Goal: Transaction & Acquisition: Purchase product/service

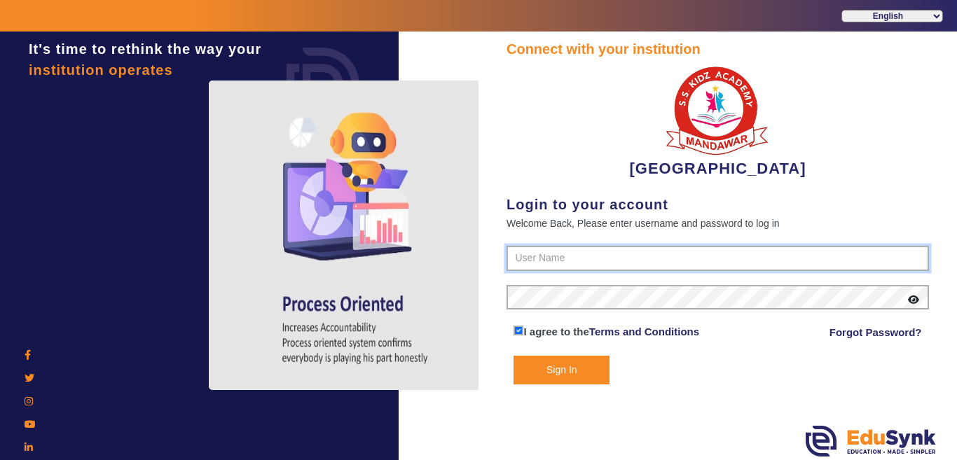
type input "9928895959"
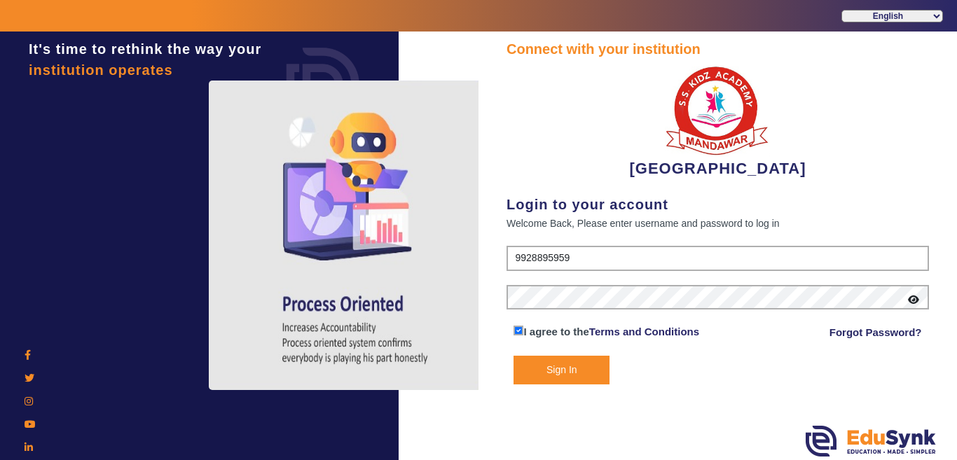
drag, startPoint x: 552, startPoint y: 374, endPoint x: 521, endPoint y: 368, distance: 30.7
click at [550, 377] on button "Sign In" at bounding box center [562, 370] width 96 height 29
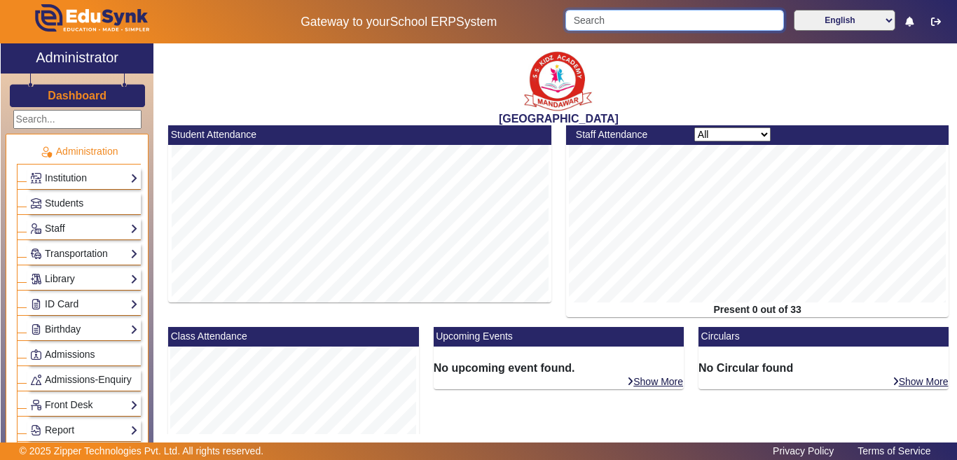
click at [590, 21] on input "Search" at bounding box center [675, 20] width 218 height 21
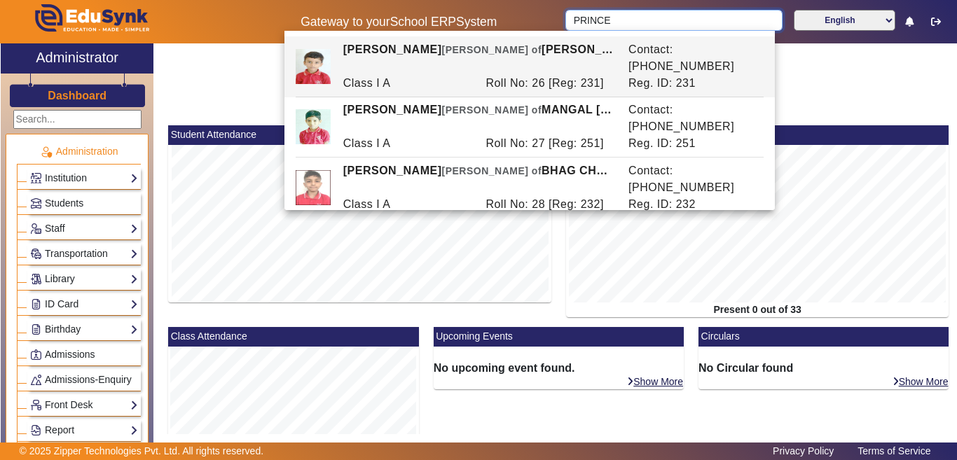
drag, startPoint x: 625, startPoint y: 25, endPoint x: 554, endPoint y: 29, distance: 70.3
click at [554, 29] on div "Gateway to your School ERP System PRINCE English हिंदी (Hindi) ಕನ್ನಡ (Kannada) …" at bounding box center [479, 21] width 956 height 43
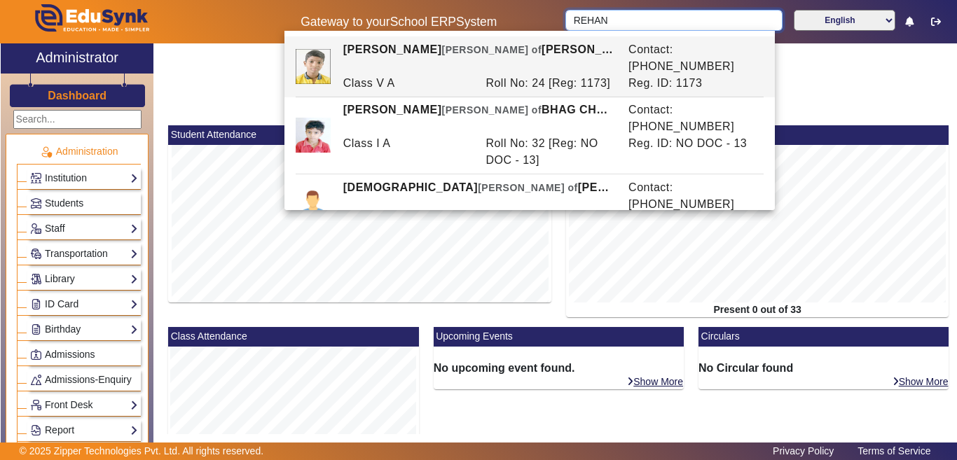
drag, startPoint x: 614, startPoint y: 20, endPoint x: 488, endPoint y: 17, distance: 126.2
click at [488, 17] on div "Gateway to your School ERP System REHAN English हिंदी (Hindi) ಕನ್ನಡ (Kannada) த…" at bounding box center [479, 21] width 956 height 43
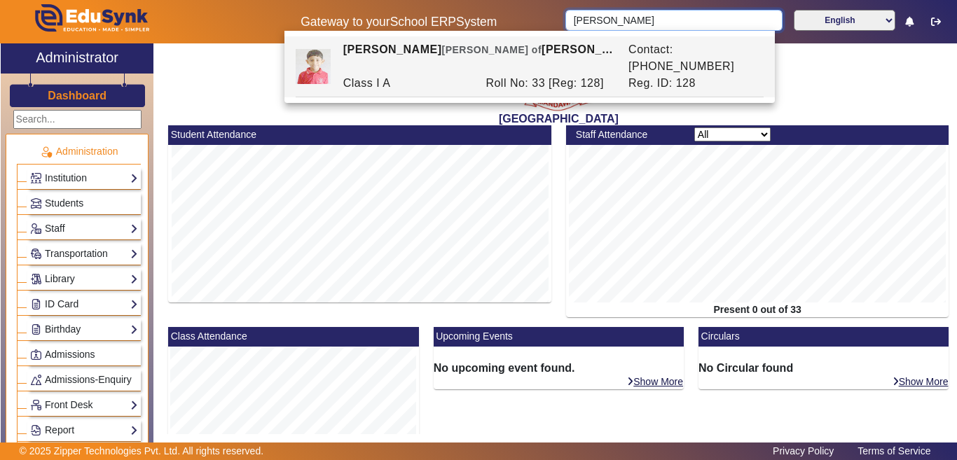
drag, startPoint x: 635, startPoint y: 25, endPoint x: 460, endPoint y: 36, distance: 175.6
click at [460, 36] on body "Gateway to your School ERP System [PERSON_NAME] English हिंदी (Hindi) ಕನ್ನಡ (Ka…" at bounding box center [478, 230] width 957 height 460
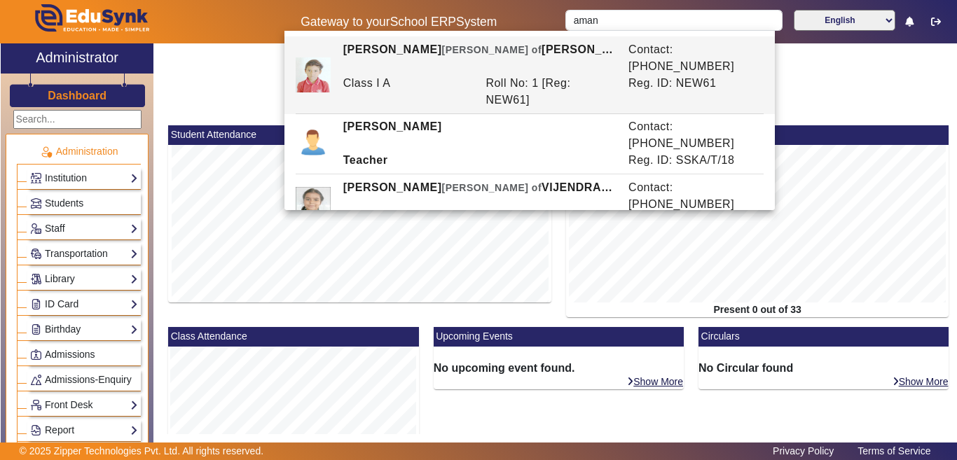
click at [840, 97] on div "[GEOGRAPHIC_DATA]" at bounding box center [559, 84] width 796 height 82
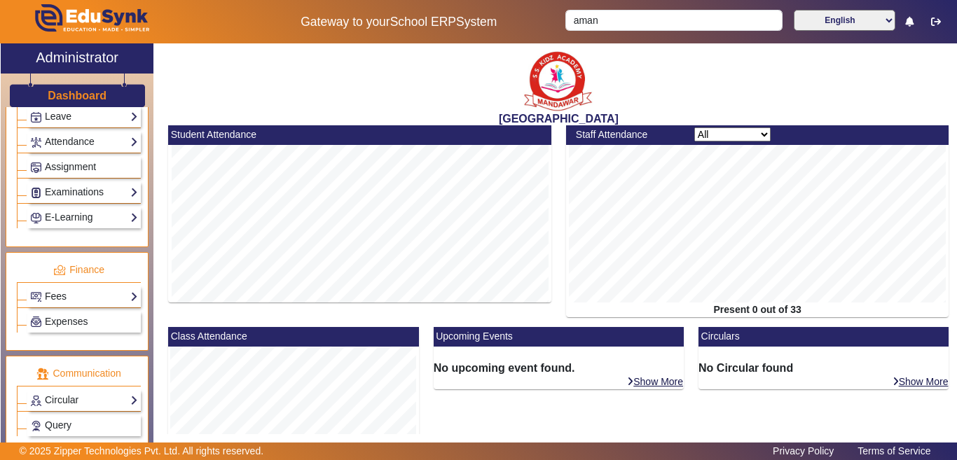
scroll to position [631, 0]
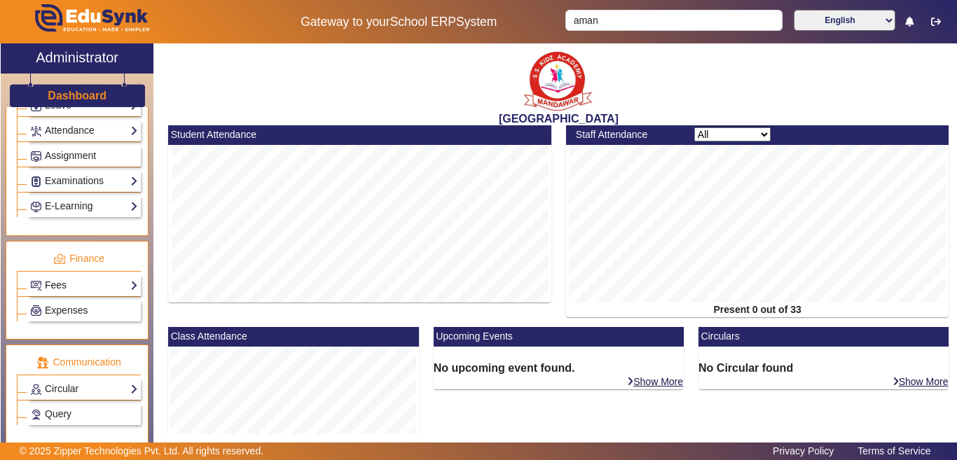
click at [59, 294] on link "Fees" at bounding box center [84, 286] width 108 height 16
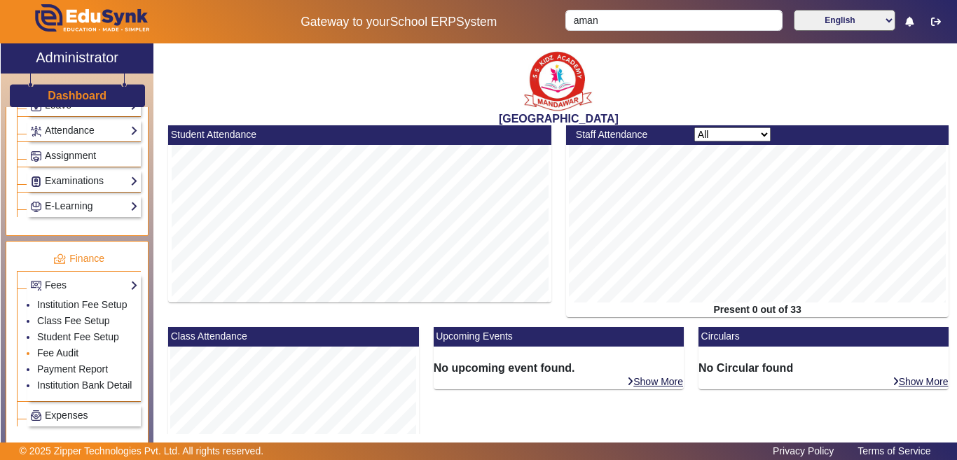
click at [55, 359] on link "Fee Audit" at bounding box center [57, 353] width 41 height 11
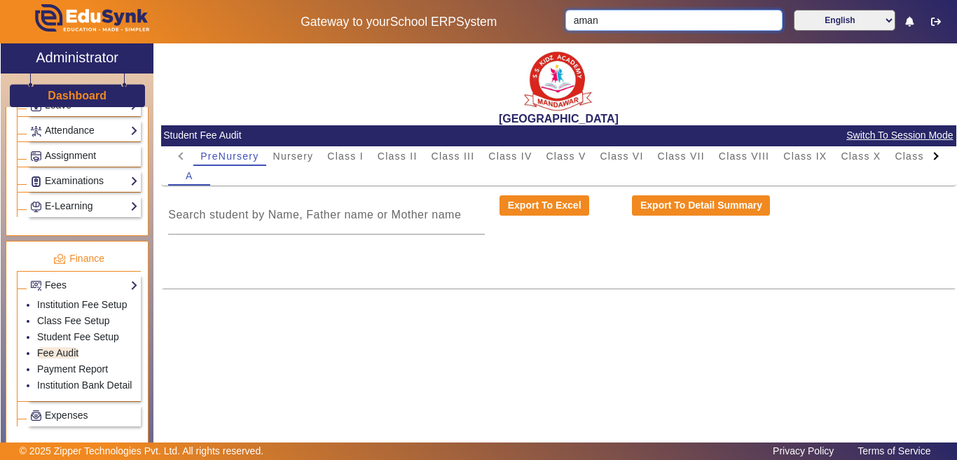
click at [507, 21] on div "Gateway to your School ERP System aman English हिंदी (Hindi) ಕನ್ನಡ (Kannada) தம…" at bounding box center [479, 21] width 956 height 43
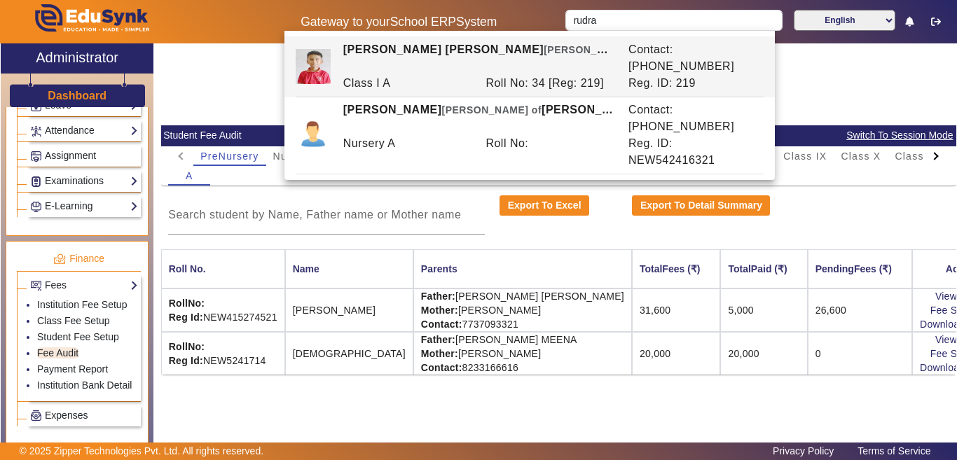
click at [400, 190] on mat-card-content "PreNursery Nursery Class I Class II Class III Class IV Class V Class VI Class V…" at bounding box center [559, 260] width 796 height 228
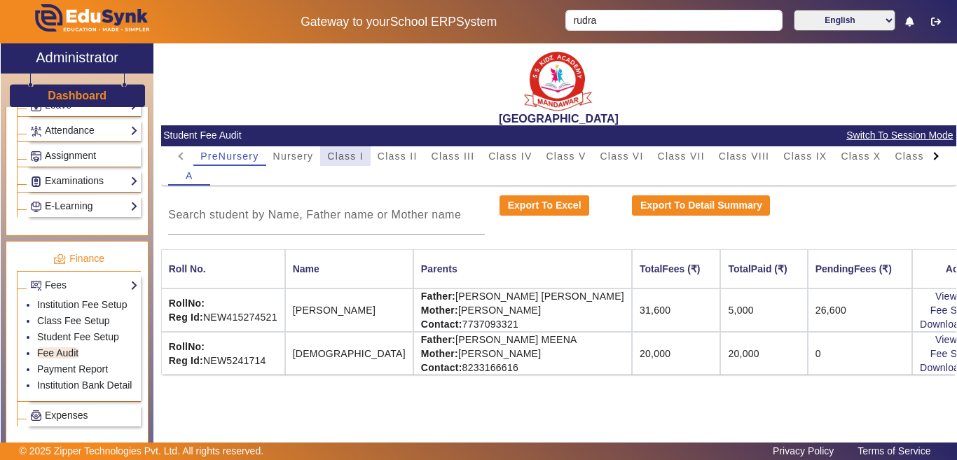
click at [343, 155] on span "Class I" at bounding box center [345, 156] width 36 height 10
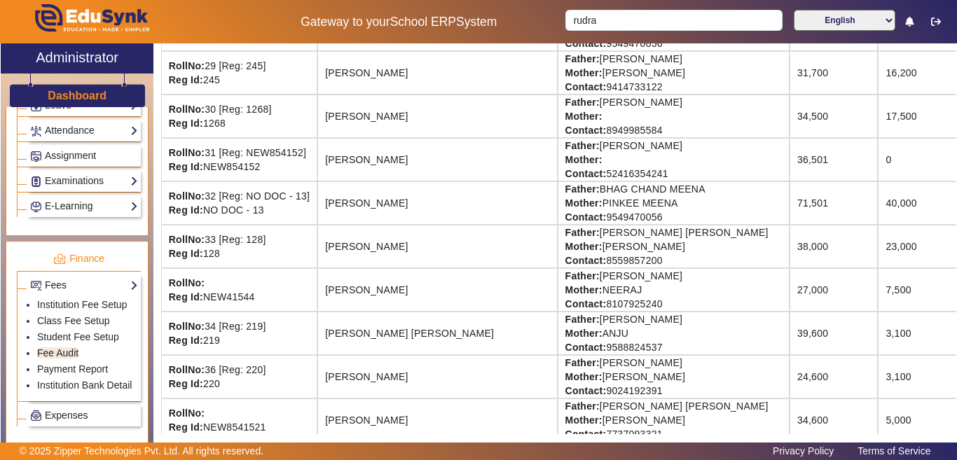
scroll to position [1332, 0]
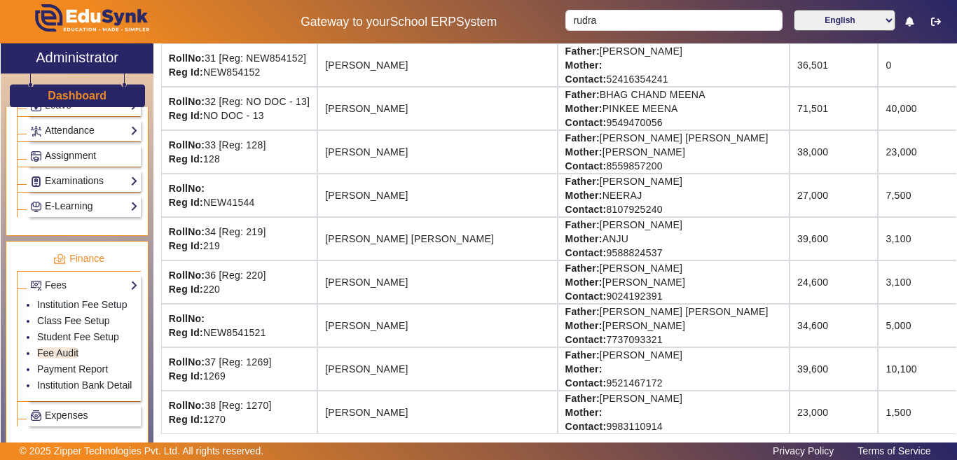
drag, startPoint x: 327, startPoint y: 240, endPoint x: 916, endPoint y: 238, distance: 588.8
click at [916, 238] on tr "RollNo: 34 [Reg: 219] Reg Id: 219 [PERSON_NAME] [PERSON_NAME] Father: [PERSON_N…" at bounding box center [664, 238] width 1007 height 43
click at [408, 261] on td "[PERSON_NAME]" at bounding box center [438, 282] width 240 height 43
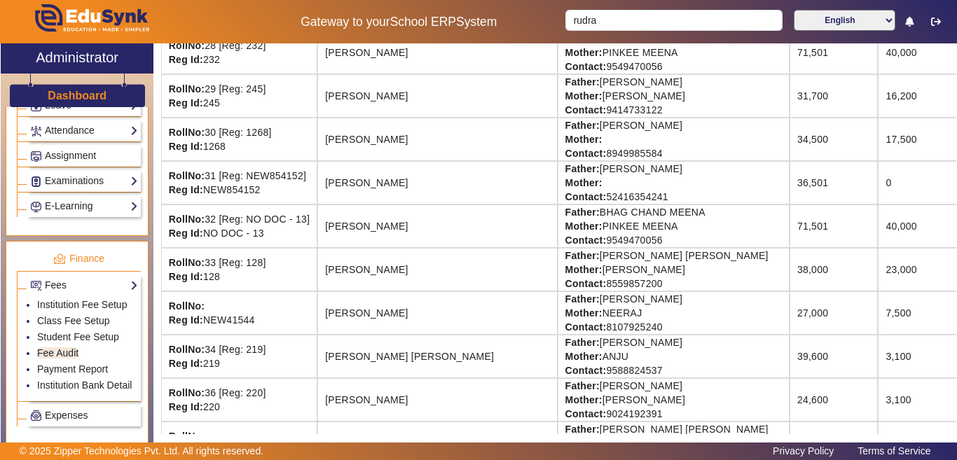
scroll to position [1192, 0]
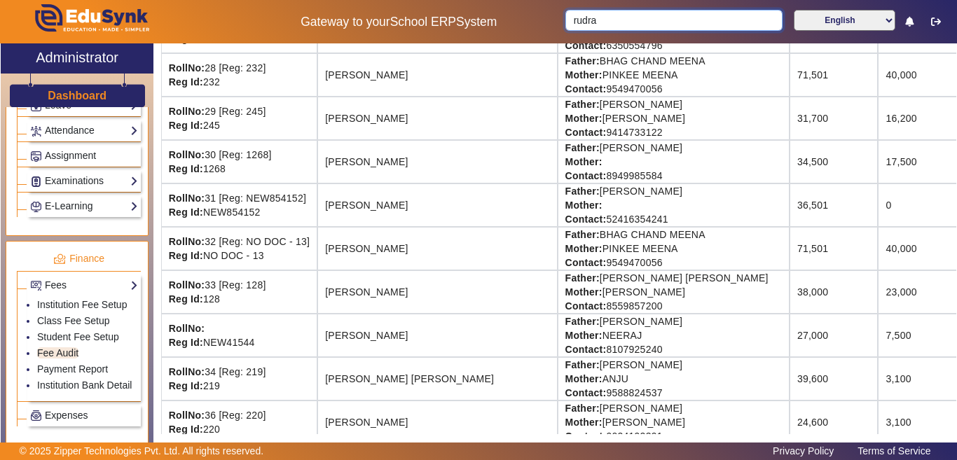
drag, startPoint x: 610, startPoint y: 20, endPoint x: 454, endPoint y: 17, distance: 156.3
click at [456, 17] on div "Gateway to your School ERP System rudra English हिंदी (Hindi) ಕನ್ನಡ (Kannada) த…" at bounding box center [479, 21] width 956 height 43
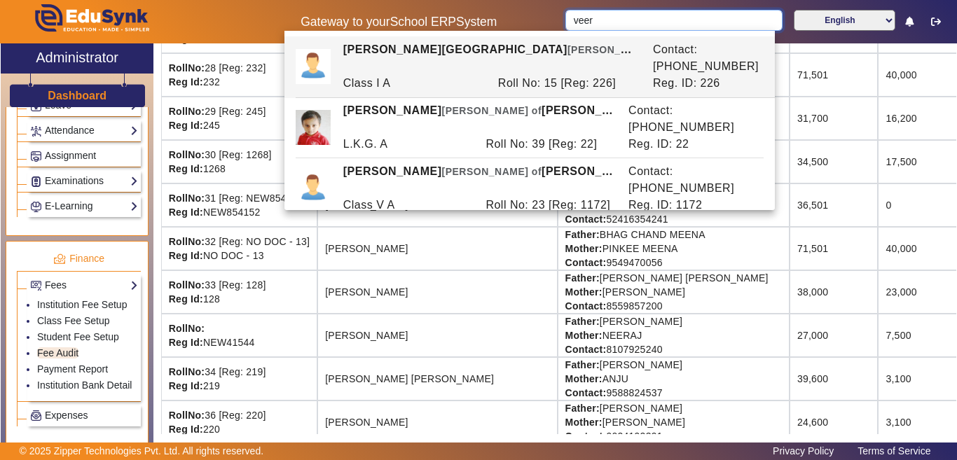
type input "veer"
click at [308, 289] on td "RollNo: 33 [Reg: 128] Reg Id: 128" at bounding box center [239, 292] width 156 height 43
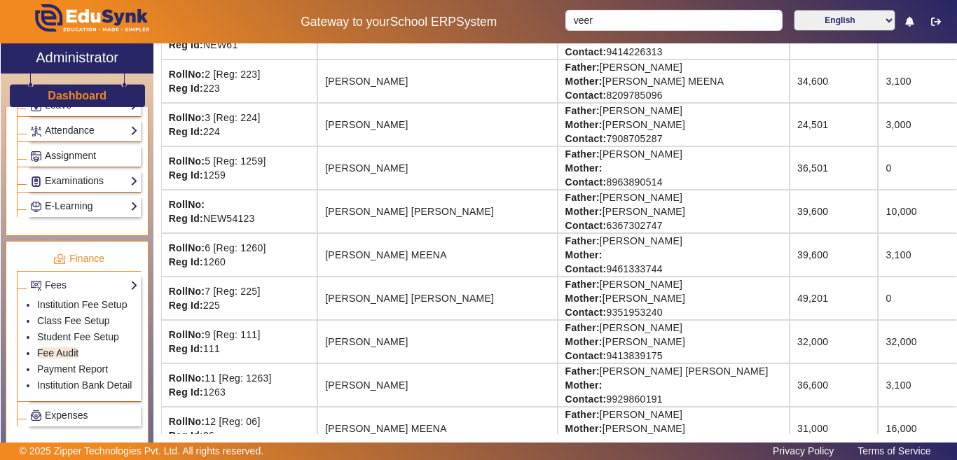
scroll to position [0, 0]
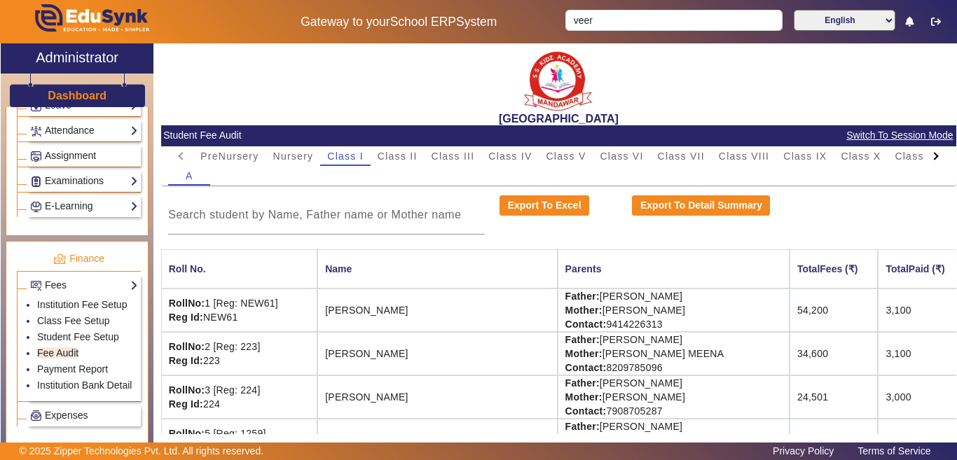
click at [925, 160] on div at bounding box center [936, 156] width 25 height 20
click at [925, 158] on mat-tab-header "PreNursery Nursery Class I Class II Class III Class IV Class V Class VI Class V…" at bounding box center [558, 156] width 781 height 20
click at [924, 158] on mat-tab-header "PreNursery Nursery Class I Class II Class III Class IV Class V Class VI Class V…" at bounding box center [558, 156] width 781 height 20
drag, startPoint x: 924, startPoint y: 158, endPoint x: 898, endPoint y: 158, distance: 26.6
click at [923, 158] on mat-tab-header "PreNursery Nursery Class I Class II Class III Class IV Class V Class VI Class V…" at bounding box center [558, 156] width 781 height 20
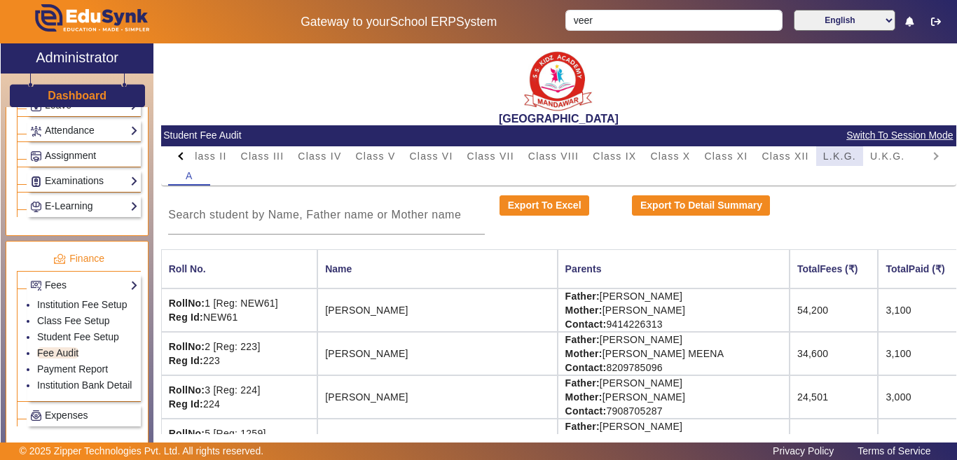
click at [848, 151] on span "L.K.G." at bounding box center [840, 156] width 33 height 10
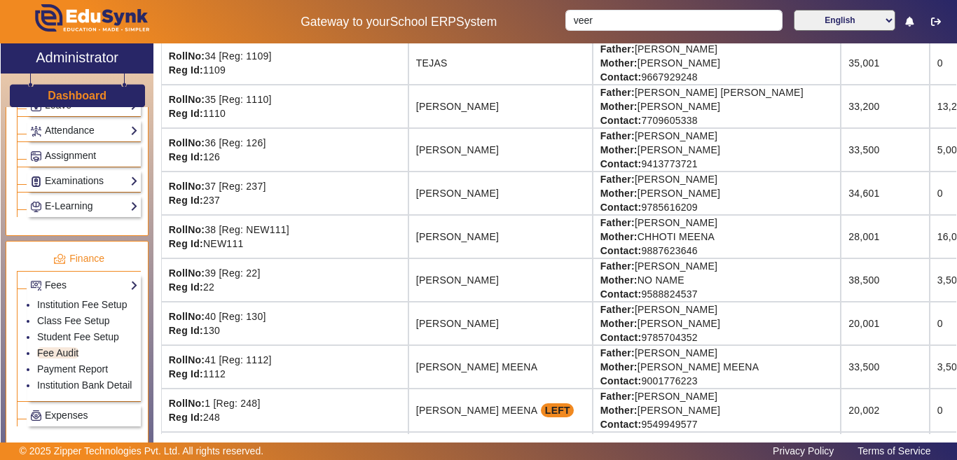
scroll to position [1682, 0]
drag, startPoint x: 861, startPoint y: 280, endPoint x: 899, endPoint y: 280, distance: 38.5
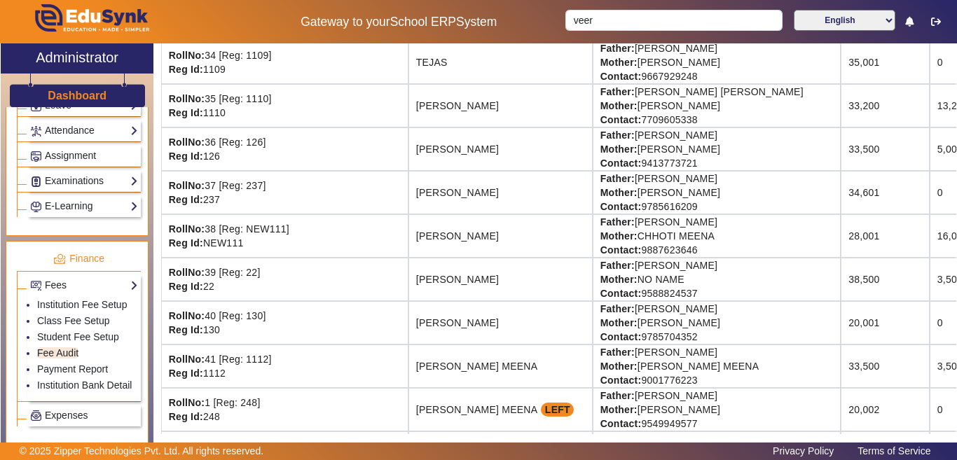
drag, startPoint x: 887, startPoint y: 277, endPoint x: 840, endPoint y: 275, distance: 47.7
click at [840, 275] on tr "RollNo: 39 [Reg: 22] Reg Id: 22 [PERSON_NAME] Father: [PERSON_NAME] Mother: NO …" at bounding box center [690, 279] width 1058 height 43
click at [841, 285] on td "38,500" at bounding box center [885, 279] width 89 height 43
click at [496, 275] on td "[PERSON_NAME]" at bounding box center [501, 279] width 184 height 43
drag, startPoint x: 333, startPoint y: 279, endPoint x: 910, endPoint y: 284, distance: 576.9
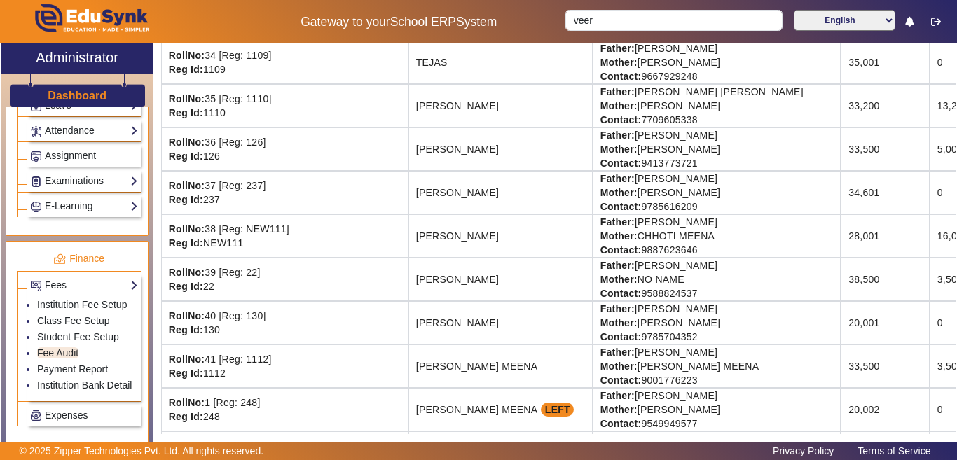
click at [910, 284] on tr "RollNo: 39 [Reg: 22] Reg Id: 22 [PERSON_NAME] Father: [PERSON_NAME] Mother: NO …" at bounding box center [690, 279] width 1058 height 43
click at [930, 301] on td "0" at bounding box center [973, 322] width 87 height 43
drag, startPoint x: 807, startPoint y: 280, endPoint x: 777, endPoint y: 281, distance: 29.5
click at [930, 281] on td "3,500" at bounding box center [973, 279] width 87 height 43
click at [930, 285] on td "3,500" at bounding box center [973, 279] width 87 height 43
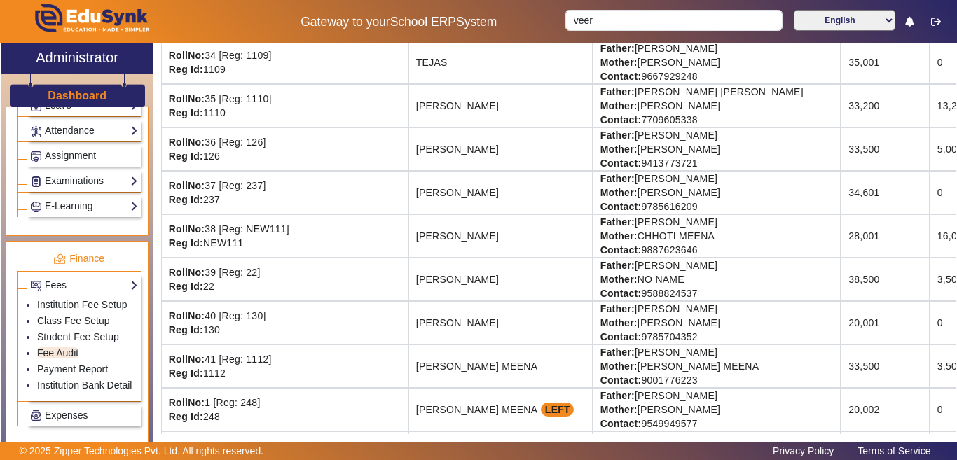
drag, startPoint x: 895, startPoint y: 288, endPoint x: 952, endPoint y: 284, distance: 56.9
click at [953, 284] on div "[GEOGRAPHIC_DATA] Student Fee Audit Switch To Session Mode PreNursery Nursery C…" at bounding box center [559, 238] width 796 height 391
click at [470, 284] on td "[PERSON_NAME]" at bounding box center [501, 279] width 184 height 43
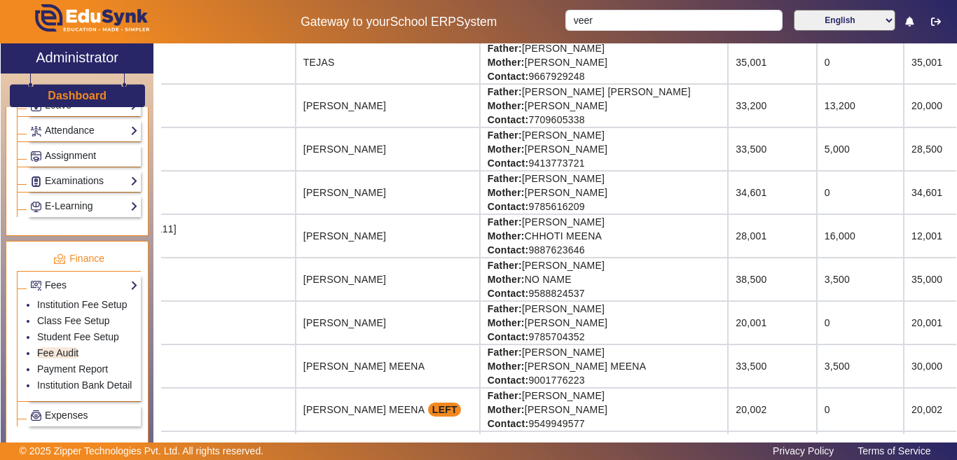
drag, startPoint x: 765, startPoint y: 288, endPoint x: 957, endPoint y: 289, distance: 191.4
click at [957, 289] on div "X Administrator Dashboard Administration Institution Institution Details Sessio…" at bounding box center [478, 252] width 957 height 419
click at [904, 278] on td "35,000" at bounding box center [956, 279] width 104 height 43
drag, startPoint x: 790, startPoint y: 278, endPoint x: 216, endPoint y: 287, distance: 574.1
click at [216, 287] on tr "RollNo: 39 [Reg: 22] Reg Id: 22 [PERSON_NAME] Father: [PERSON_NAME] Mother: NO …" at bounding box center [577, 279] width 1058 height 43
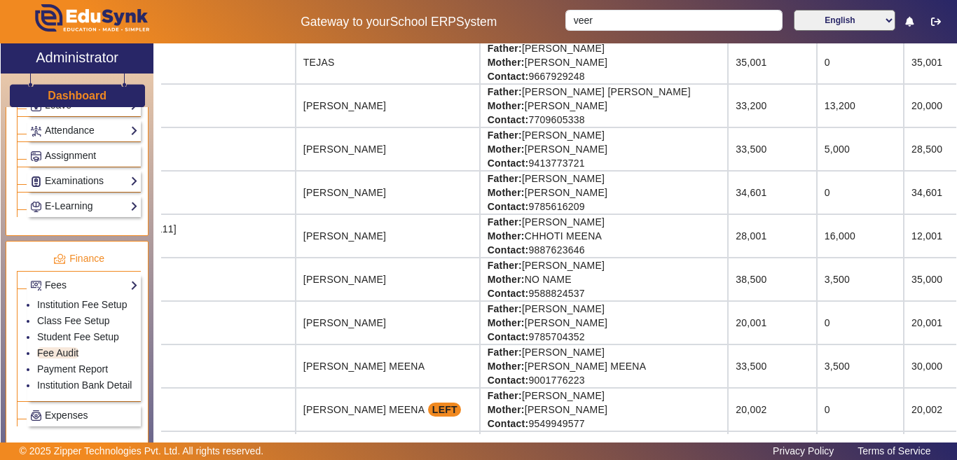
click at [200, 285] on td "RollNo: 39 [Reg: 22] Reg Id: 22" at bounding box center [171, 279] width 247 height 43
drag, startPoint x: 203, startPoint y: 285, endPoint x: 806, endPoint y: 280, distance: 602.8
click at [806, 280] on tr "RollNo: 39 [Reg: 22] Reg Id: 22 [PERSON_NAME] Father: [PERSON_NAME] Mother: NO …" at bounding box center [577, 279] width 1058 height 43
click at [904, 280] on td "35,000" at bounding box center [956, 279] width 104 height 43
drag, startPoint x: 219, startPoint y: 280, endPoint x: 328, endPoint y: 276, distance: 109.4
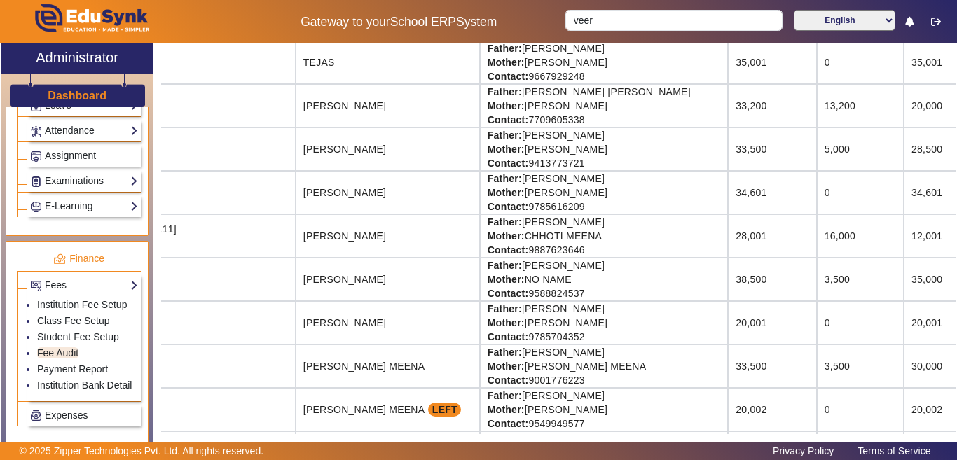
click at [328, 276] on td "[PERSON_NAME]" at bounding box center [388, 279] width 184 height 43
click at [329, 278] on td "[PERSON_NAME]" at bounding box center [388, 279] width 184 height 43
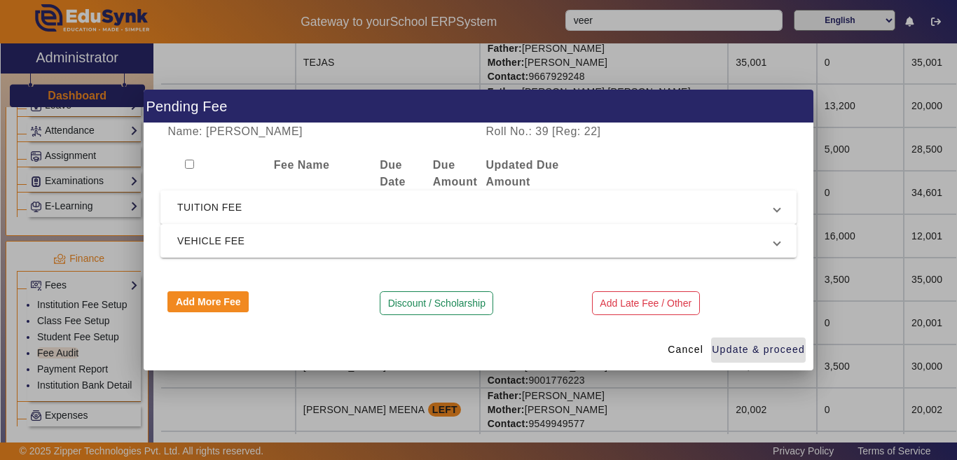
click at [200, 208] on span "TUITION FEE" at bounding box center [475, 207] width 597 height 17
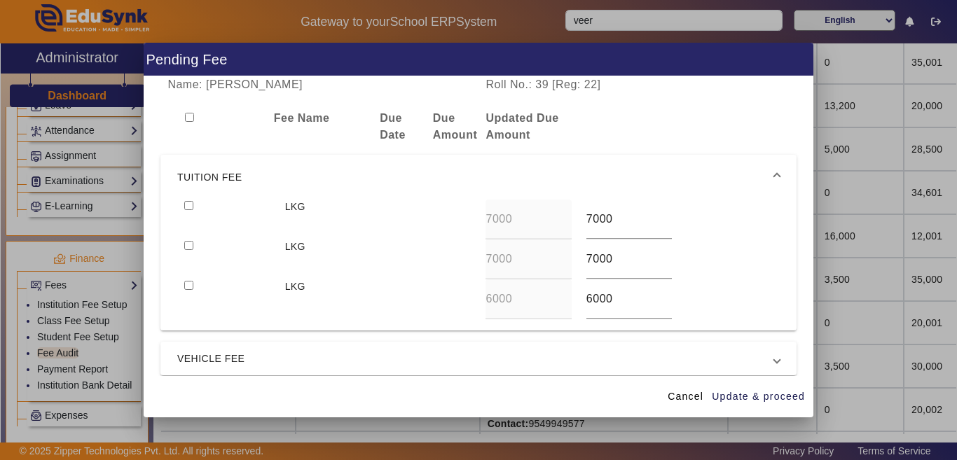
click at [192, 207] on input "checkbox" at bounding box center [188, 205] width 9 height 9
checkbox input "true"
click at [196, 247] on div at bounding box center [227, 260] width 100 height 40
click at [191, 248] on input "checkbox" at bounding box center [188, 245] width 9 height 9
checkbox input "true"
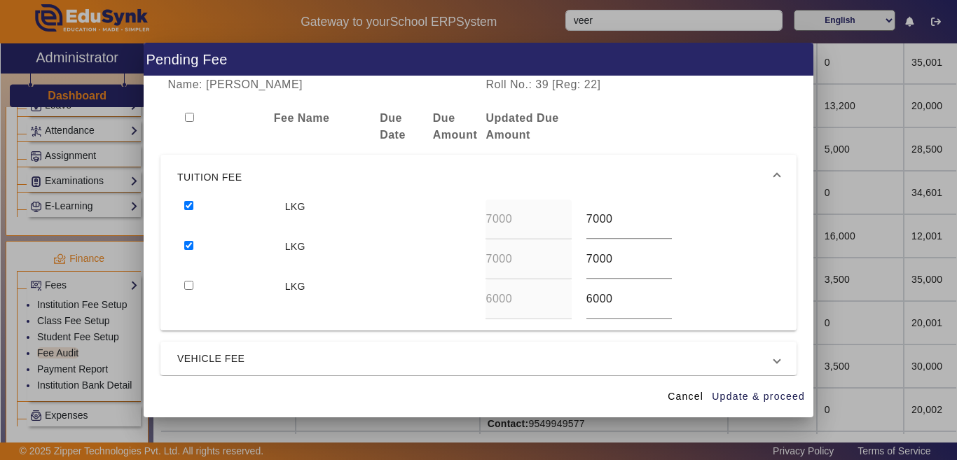
click at [193, 271] on div at bounding box center [227, 260] width 100 height 40
click at [190, 282] on input "checkbox" at bounding box center [188, 285] width 9 height 9
checkbox input "true"
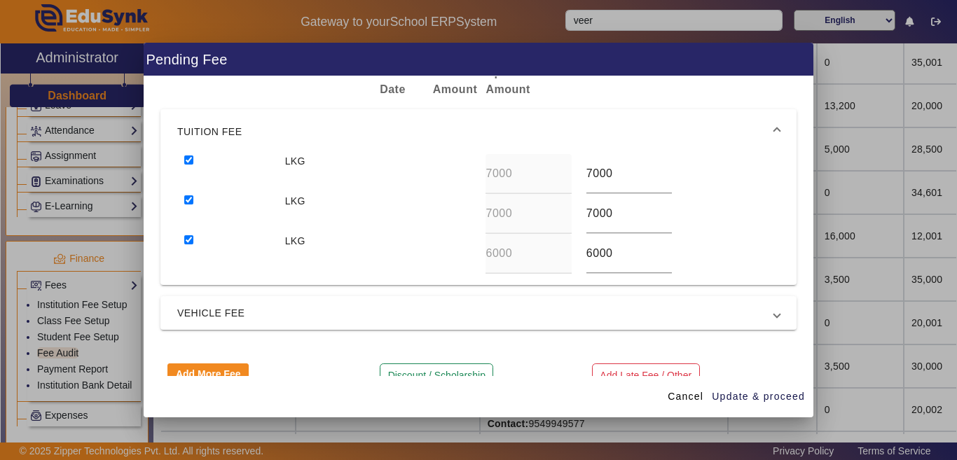
scroll to position [70, 0]
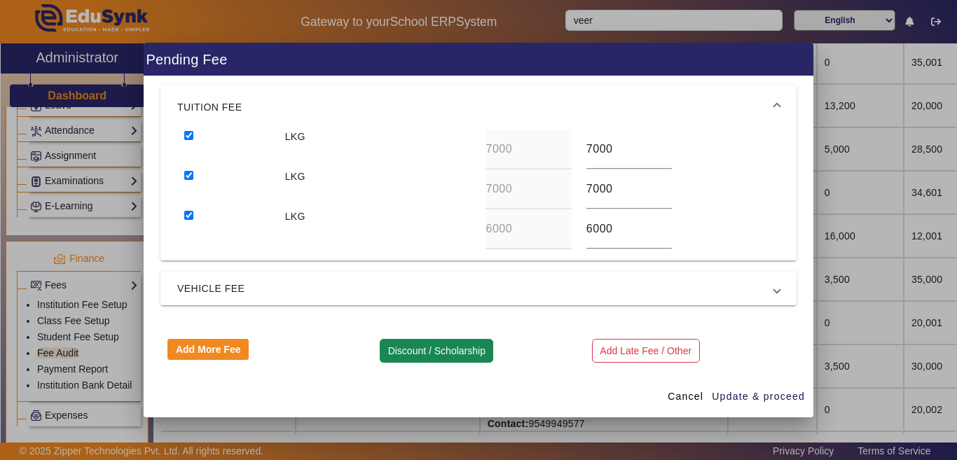
click at [402, 344] on button "Discount / Scholarship" at bounding box center [437, 351] width 114 height 24
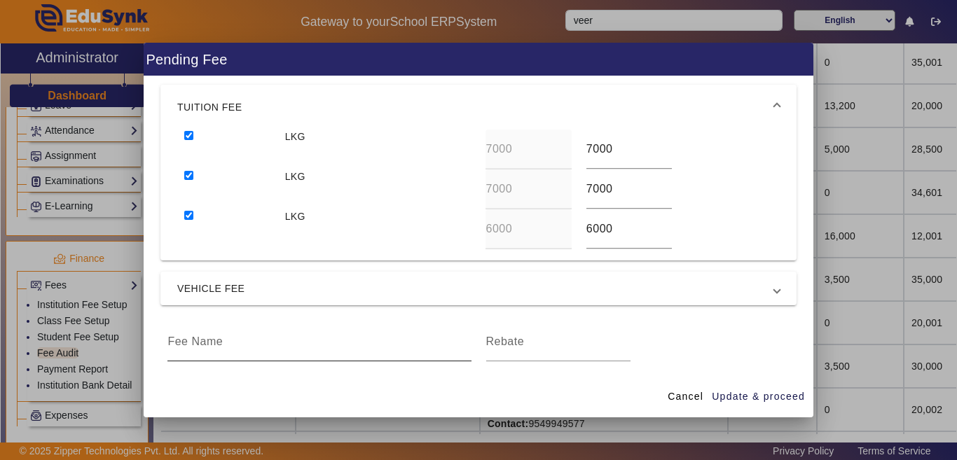
drag, startPoint x: 236, startPoint y: 332, endPoint x: 233, endPoint y: 343, distance: 12.1
click at [234, 343] on div at bounding box center [319, 341] width 303 height 39
click at [221, 346] on input at bounding box center [319, 342] width 303 height 17
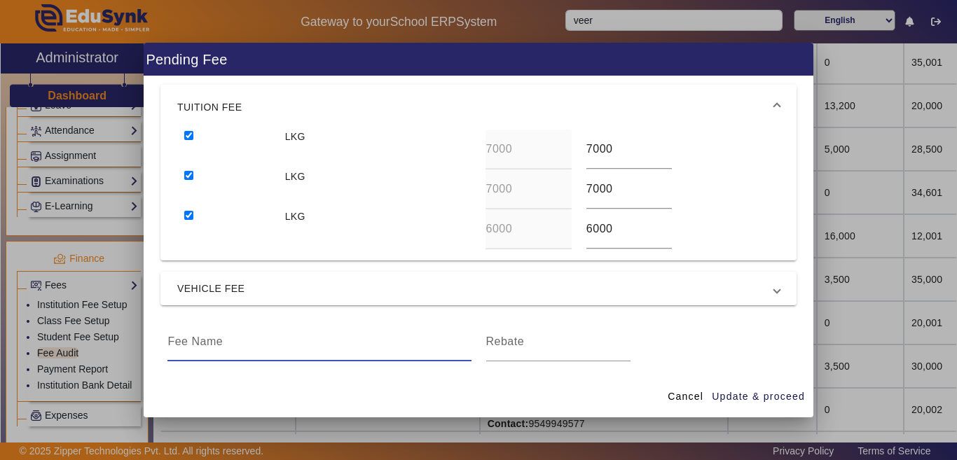
click at [221, 346] on input at bounding box center [319, 342] width 303 height 17
type input "FEE DISCOUNT"
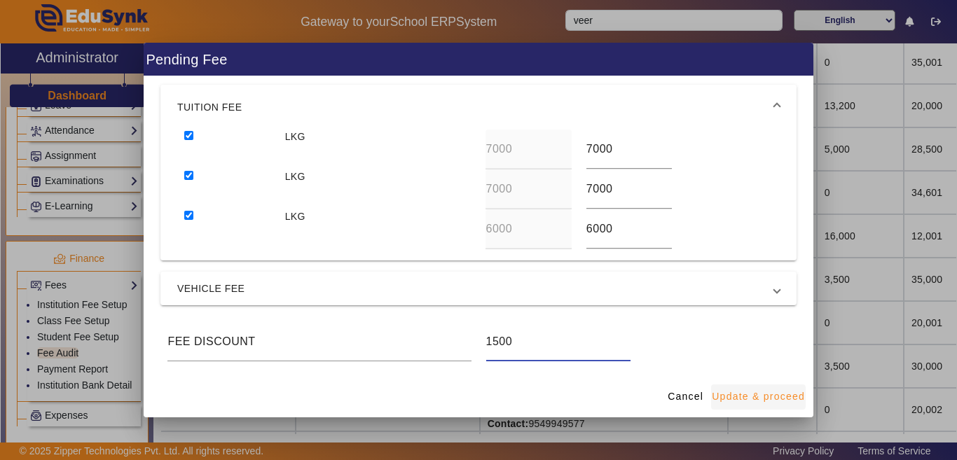
type input "1500"
click at [751, 394] on span "Update & proceed" at bounding box center [758, 397] width 93 height 15
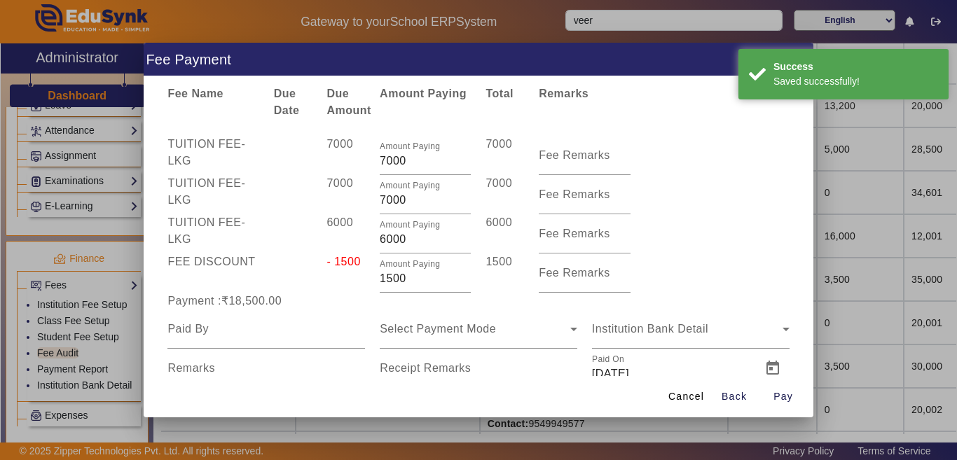
scroll to position [67, 0]
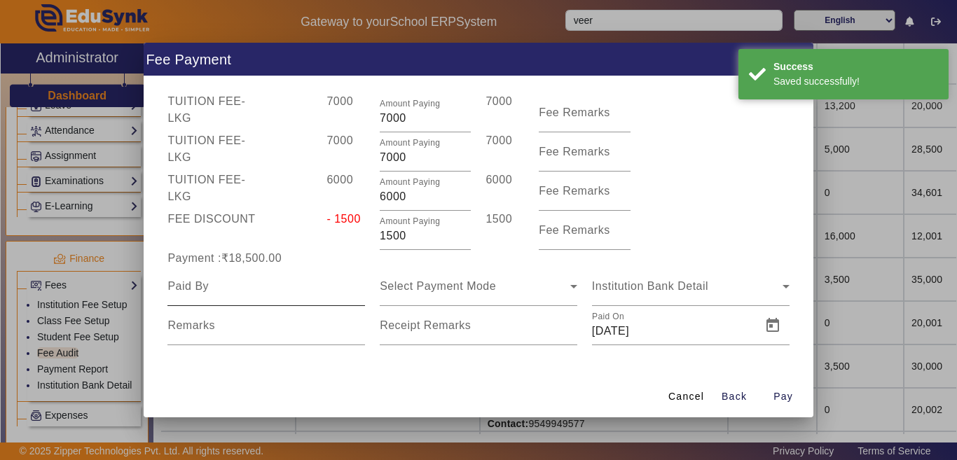
click at [216, 293] on input at bounding box center [267, 286] width 198 height 17
click at [207, 288] on input at bounding box center [267, 286] width 198 height 17
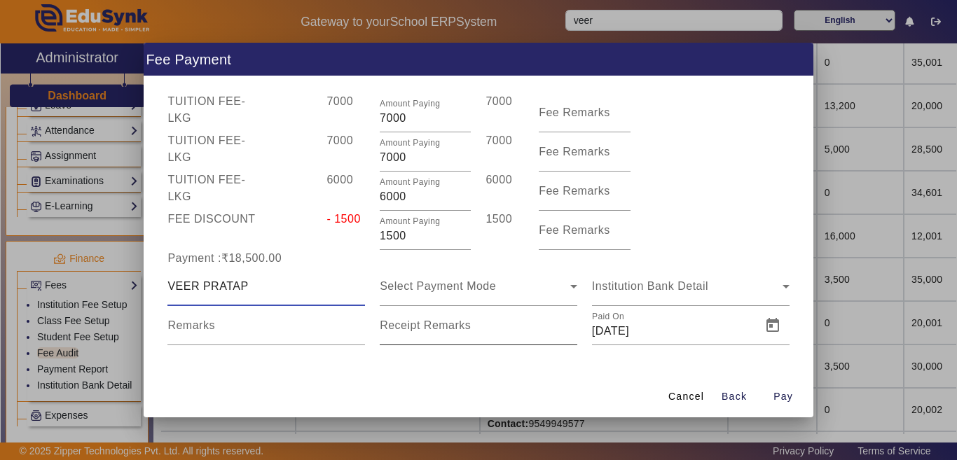
type input "VEER PRATAP"
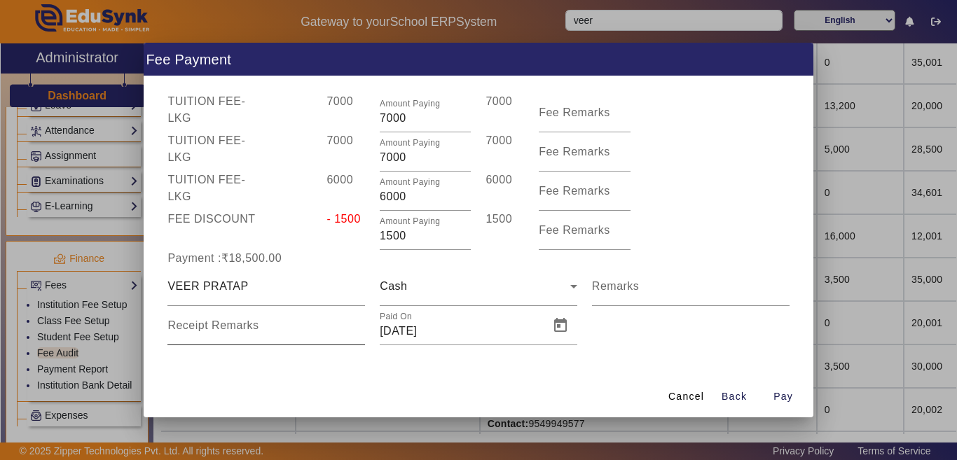
drag, startPoint x: 194, startPoint y: 331, endPoint x: 235, endPoint y: 342, distance: 42.2
click at [194, 332] on label "Receipt Remarks" at bounding box center [213, 326] width 91 height 13
click at [194, 332] on input "Receipt Remarks" at bounding box center [267, 331] width 198 height 17
click at [224, 336] on input "Receipt Remarks" at bounding box center [267, 331] width 198 height 17
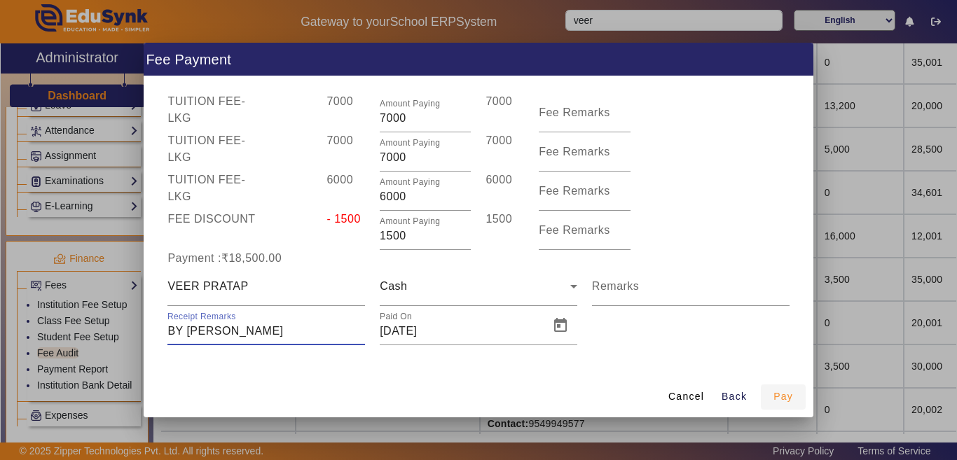
type input "BY [PERSON_NAME]"
click at [780, 400] on span "Pay" at bounding box center [784, 397] width 20 height 15
type input "0"
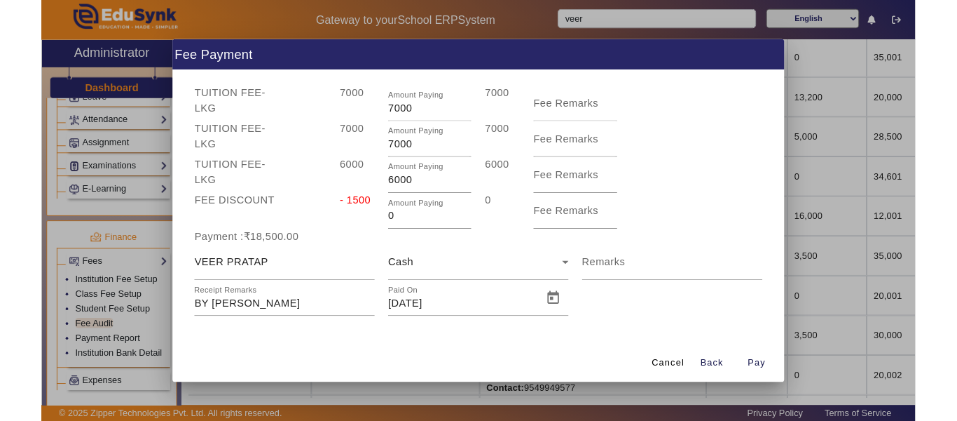
scroll to position [0, 0]
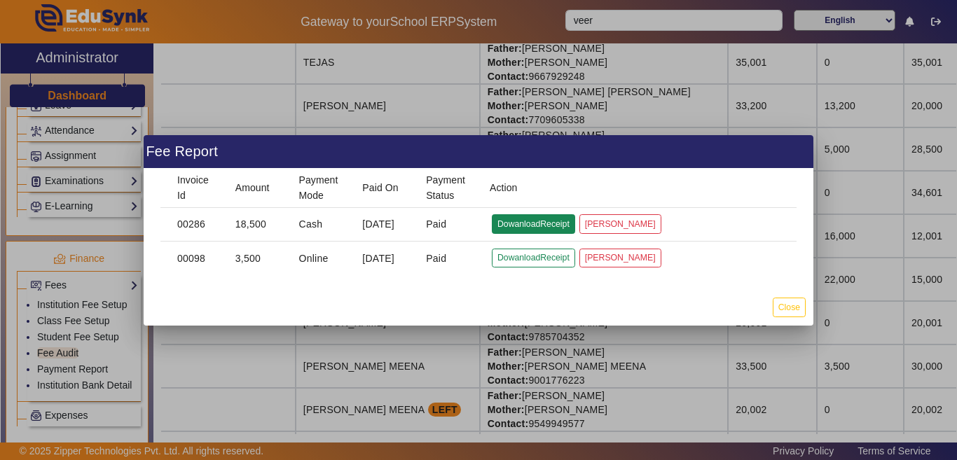
click at [527, 222] on button "DowanloadReceipt" at bounding box center [533, 223] width 83 height 19
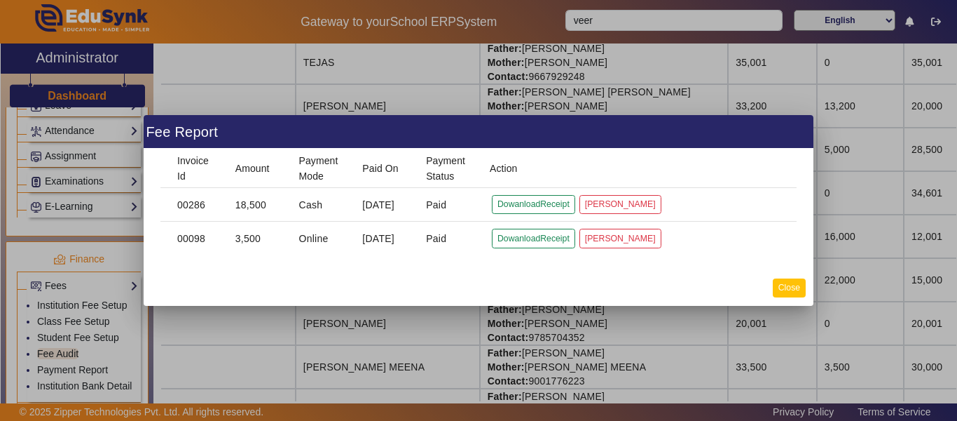
click at [788, 305] on mat-dialog-actions "Close" at bounding box center [479, 287] width 670 height 36
click at [790, 287] on button "Close" at bounding box center [789, 287] width 33 height 19
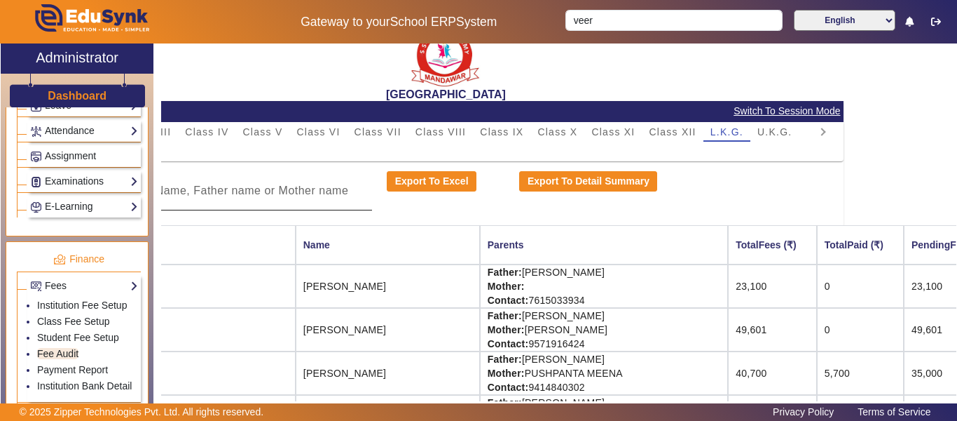
scroll to position [0, 113]
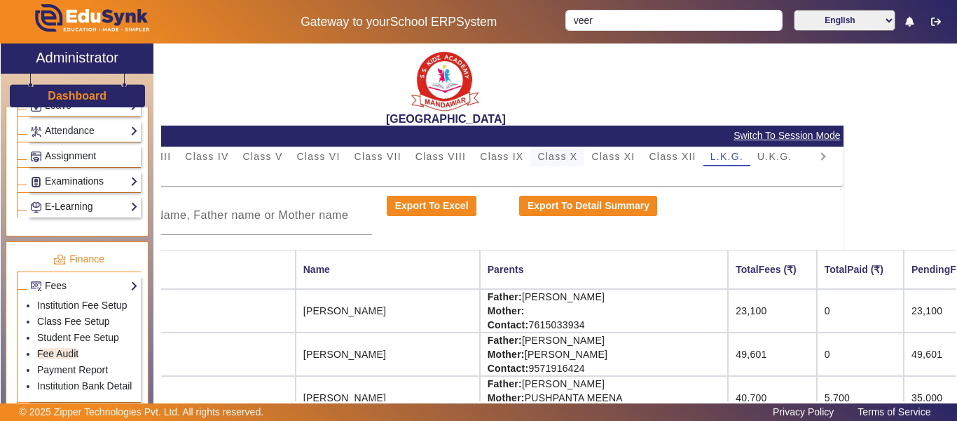
drag, startPoint x: 594, startPoint y: 148, endPoint x: 577, endPoint y: 153, distance: 17.7
click at [582, 153] on div "PreNursery Nursery Class I Class II Class III Class IV Class V Class VI Class V…" at bounding box center [344, 156] width 909 height 20
click at [174, 158] on div "Class III" at bounding box center [149, 156] width 57 height 20
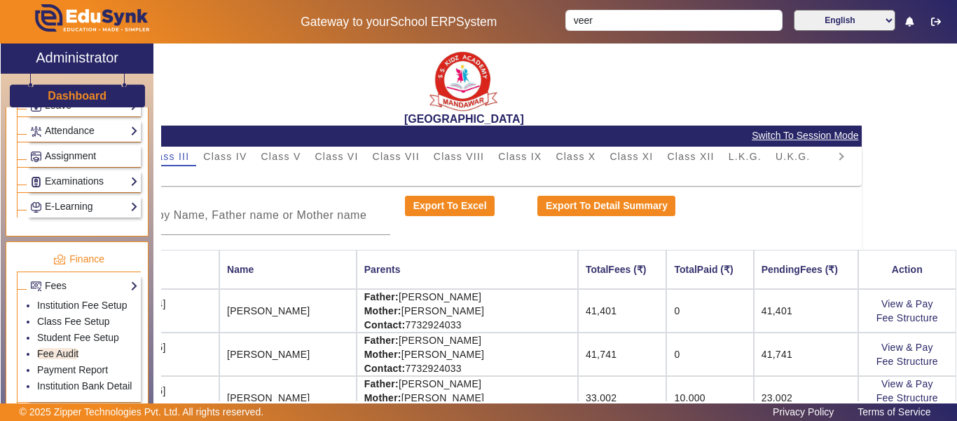
drag, startPoint x: 156, startPoint y: 158, endPoint x: 148, endPoint y: 185, distance: 28.6
click at [110, 174] on div "X Administrator Dashboard Administration Institution Institution Details Sessio…" at bounding box center [479, 237] width 956 height 389
drag, startPoint x: 172, startPoint y: 180, endPoint x: 69, endPoint y: 186, distance: 103.9
click at [72, 186] on div "X Administrator Dashboard Administration Institution Institution Details Sessio…" at bounding box center [479, 237] width 956 height 389
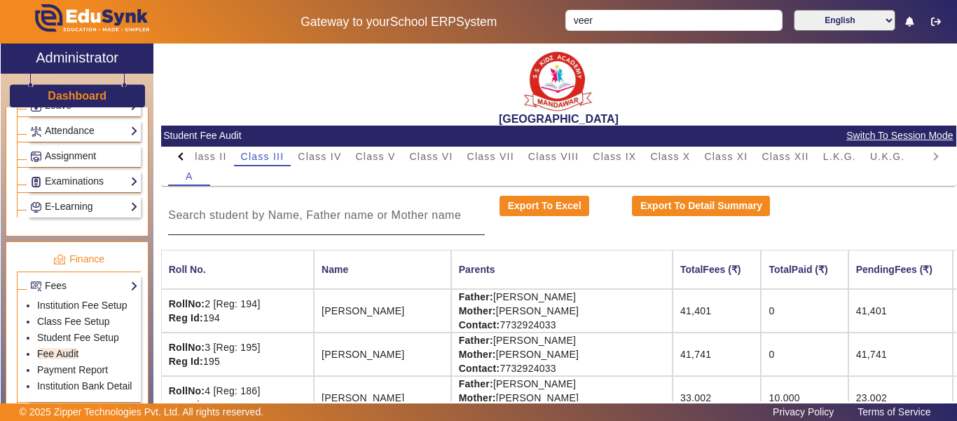
drag, startPoint x: 310, startPoint y: 207, endPoint x: 306, endPoint y: 200, distance: 7.6
click at [304, 209] on input at bounding box center [326, 215] width 317 height 17
click at [177, 158] on div at bounding box center [180, 156] width 25 height 20
click at [177, 158] on mat-tab-header "PreNursery Nursery Class I Class II Class III Class IV Class V Class VI Class V…" at bounding box center [558, 156] width 781 height 20
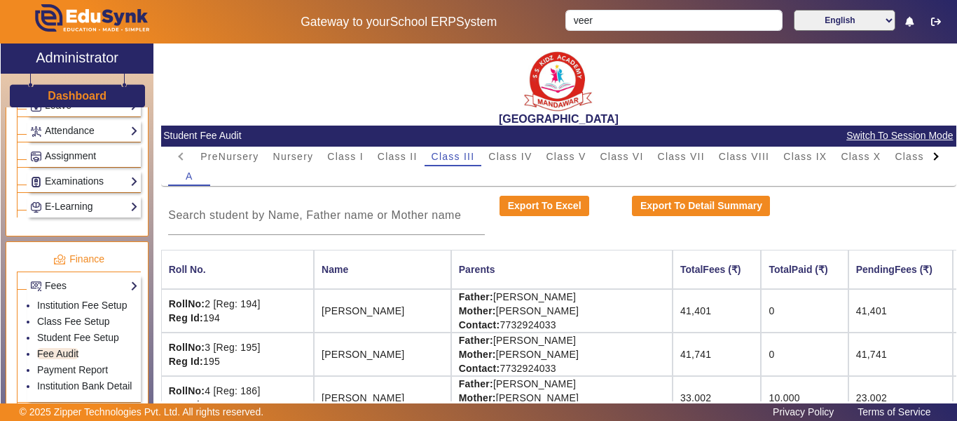
click at [177, 158] on mat-tab-header "PreNursery Nursery Class I Class II Class III Class IV Class V Class VI Class V…" at bounding box center [558, 156] width 781 height 20
click at [355, 155] on span "Class I" at bounding box center [345, 156] width 36 height 10
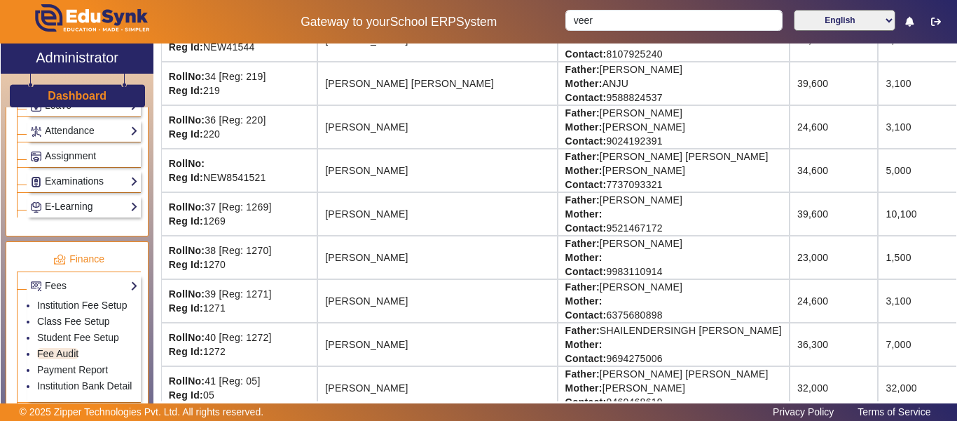
scroll to position [1417, 0]
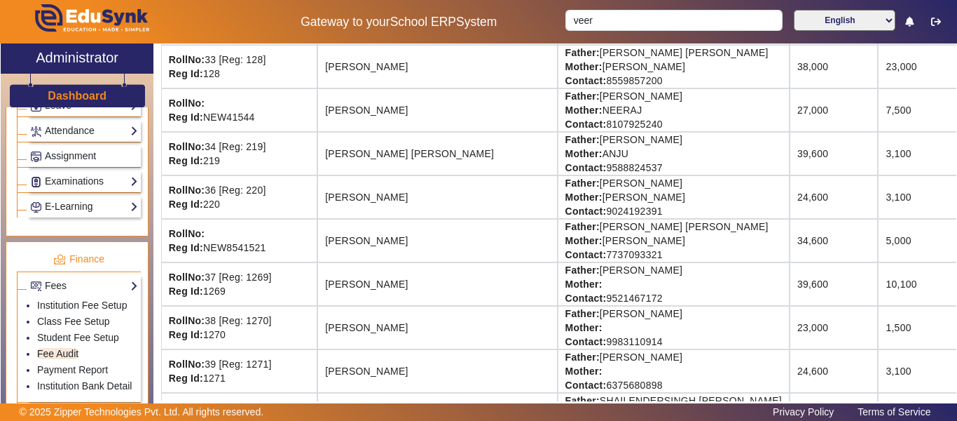
drag, startPoint x: 917, startPoint y: 146, endPoint x: 957, endPoint y: 151, distance: 40.3
click at [957, 151] on div "X Administrator Dashboard Administration Institution Institution Details Sessio…" at bounding box center [478, 237] width 957 height 389
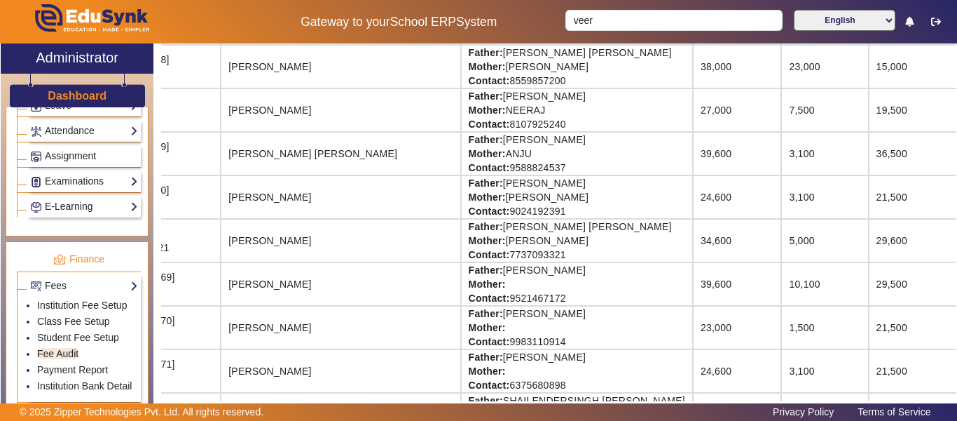
scroll to position [1417, 105]
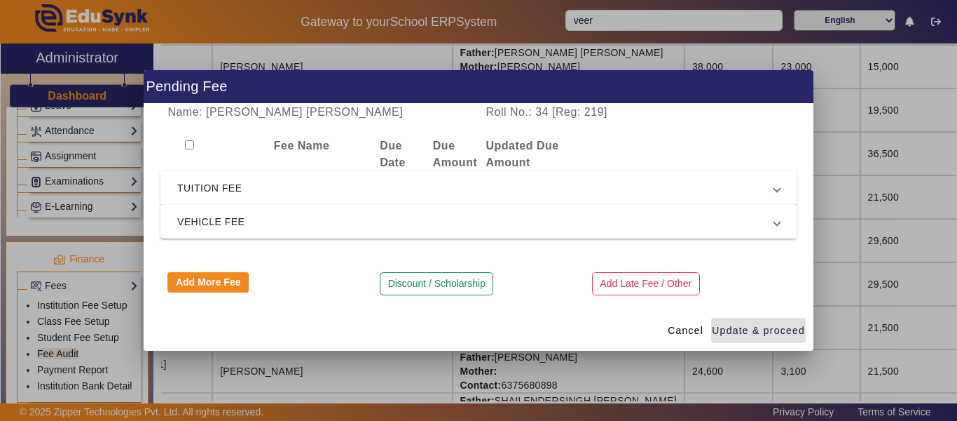
drag, startPoint x: 216, startPoint y: 192, endPoint x: 213, endPoint y: 199, distance: 7.5
click at [214, 193] on span "TUITION FEE" at bounding box center [475, 187] width 597 height 17
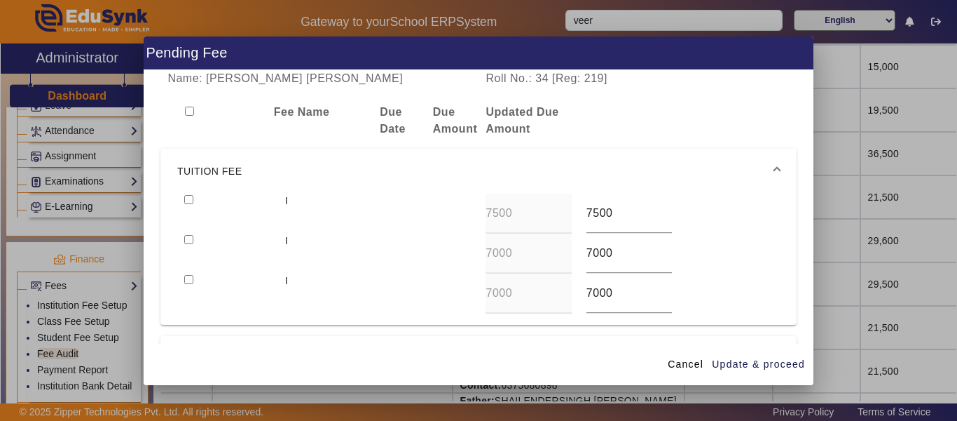
click at [191, 197] on input "checkbox" at bounding box center [188, 199] width 9 height 9
checkbox input "true"
click at [189, 243] on input "checkbox" at bounding box center [188, 239] width 9 height 9
checkbox input "true"
click at [185, 276] on input "checkbox" at bounding box center [188, 279] width 9 height 9
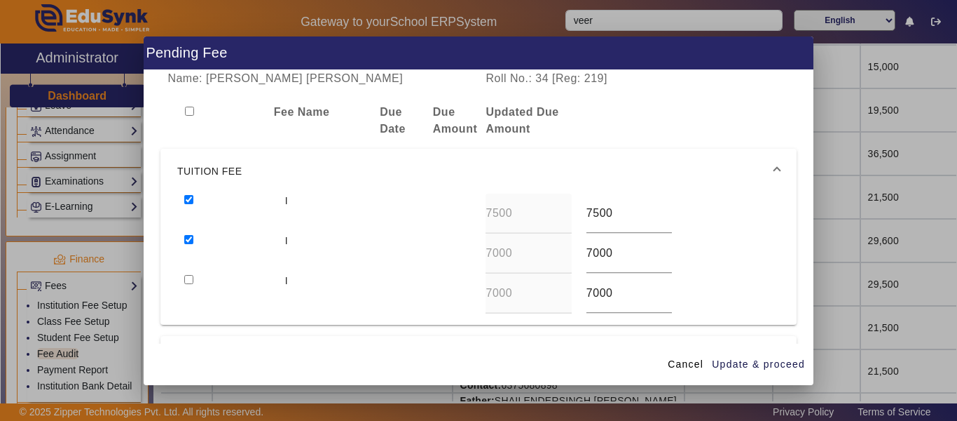
checkbox input "true"
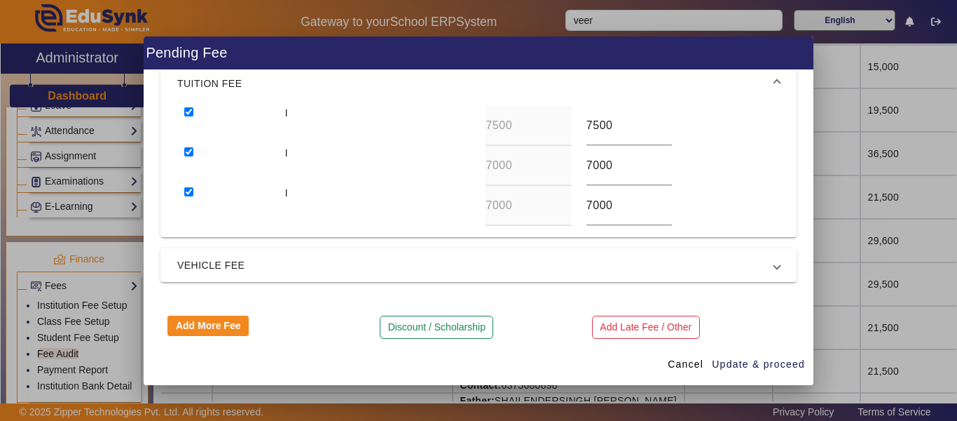
scroll to position [97, 0]
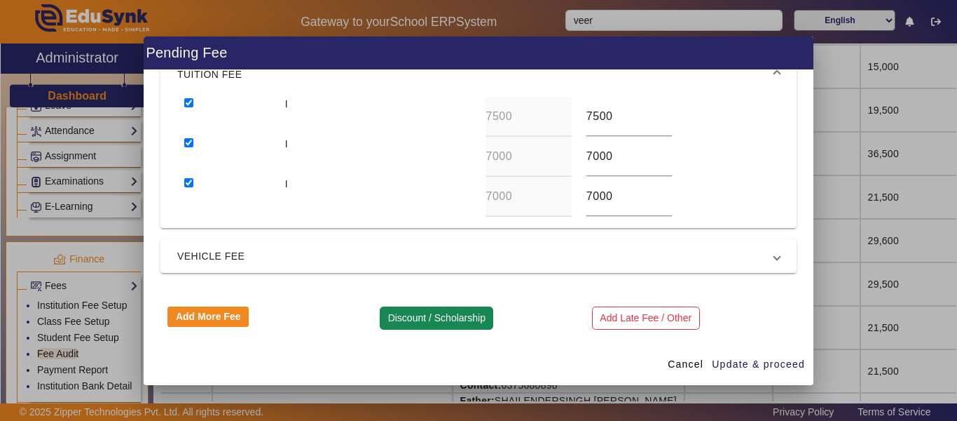
click at [421, 317] on button "Discount / Scholarship" at bounding box center [437, 318] width 114 height 24
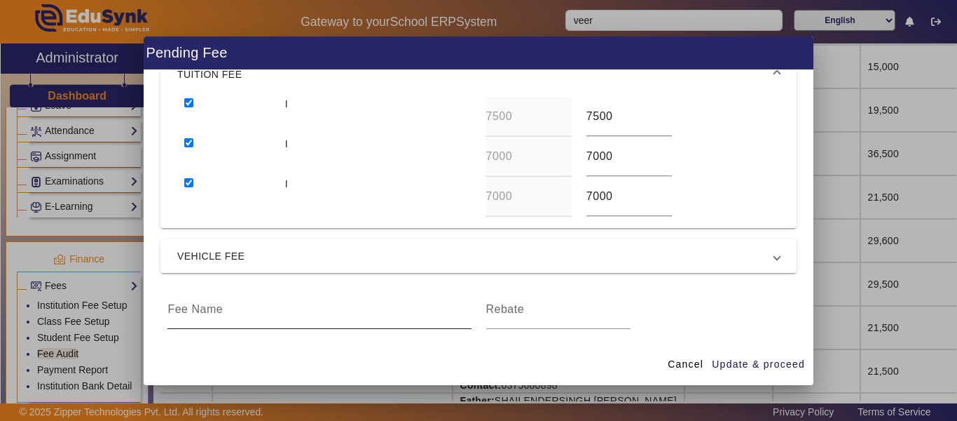
click at [209, 319] on div at bounding box center [319, 308] width 303 height 39
type input "FEE DISCOUNT"
type input "1500"
drag, startPoint x: 771, startPoint y: 362, endPoint x: 760, endPoint y: 368, distance: 12.5
click at [771, 363] on span "Update & proceed" at bounding box center [758, 364] width 93 height 15
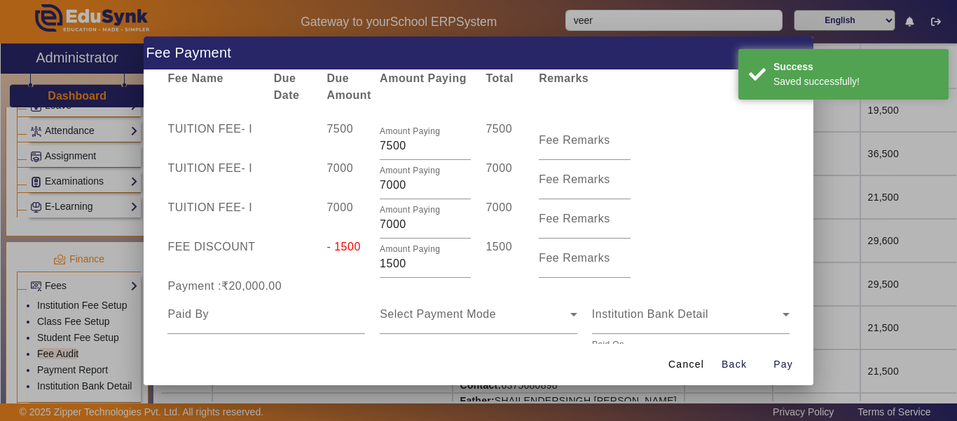
scroll to position [94, 0]
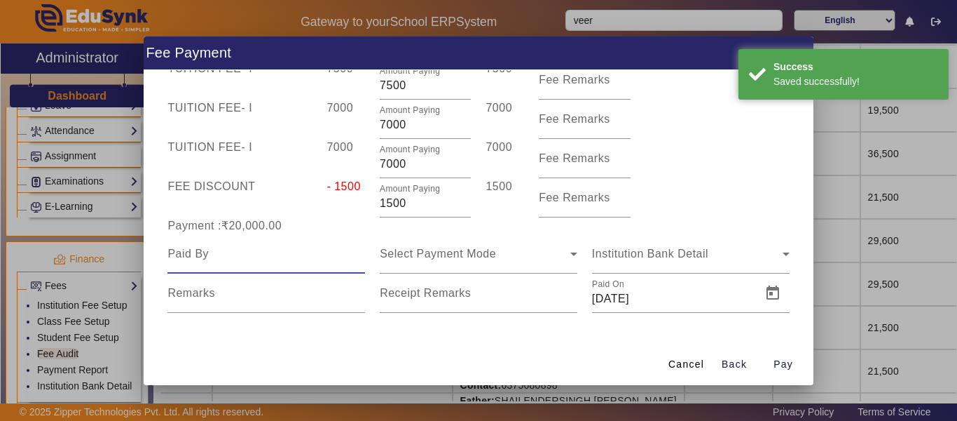
click at [215, 252] on input at bounding box center [267, 253] width 198 height 17
click at [207, 255] on input at bounding box center [267, 253] width 198 height 17
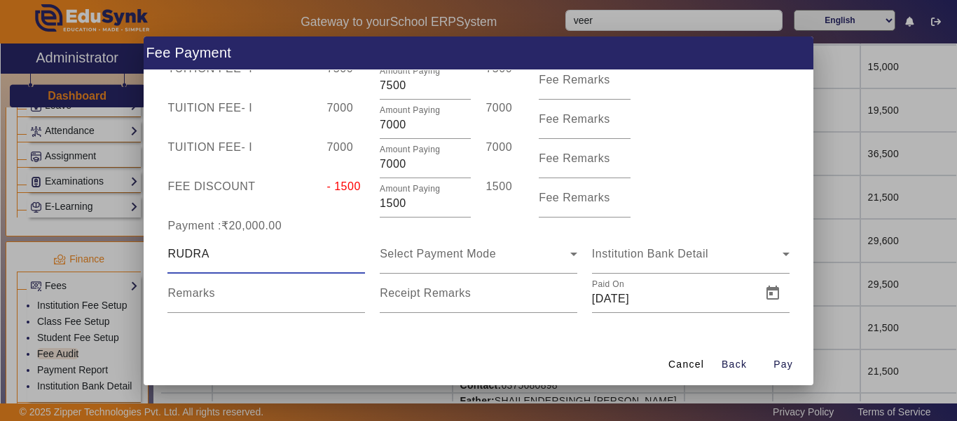
type input "RUDRA"
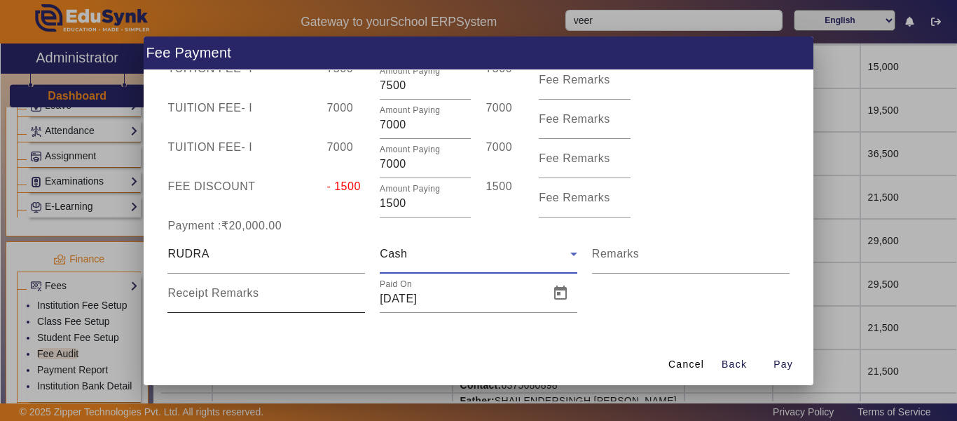
click at [210, 289] on mat-label "Receipt Remarks" at bounding box center [213, 293] width 91 height 12
click at [210, 290] on input "Receipt Remarks" at bounding box center [267, 298] width 198 height 17
type input "BY [PERSON_NAME]"
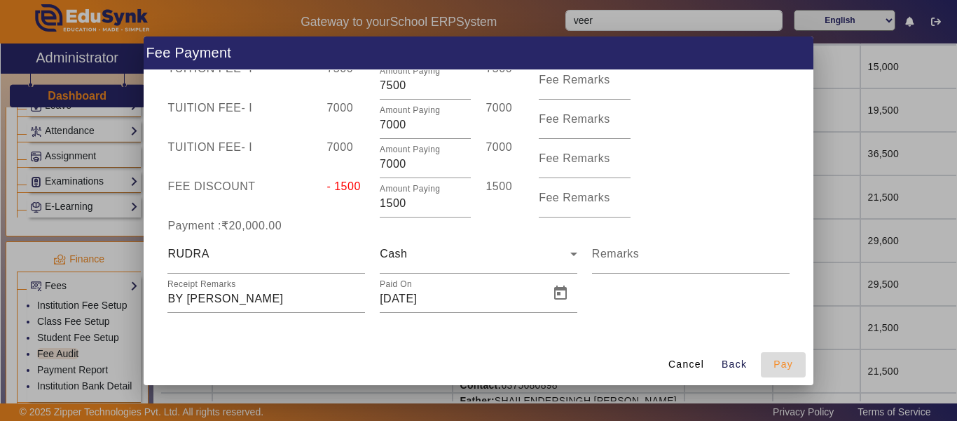
click at [782, 367] on span "Pay" at bounding box center [784, 364] width 20 height 15
type input "0"
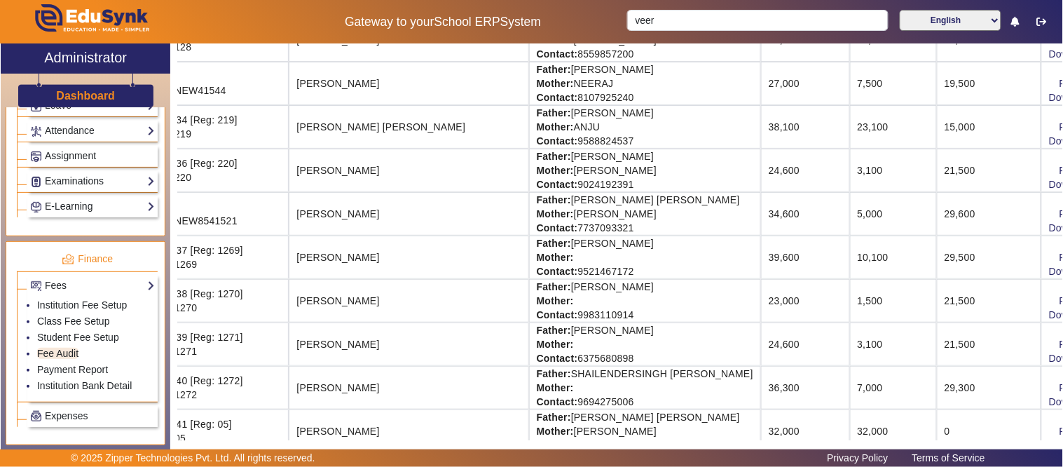
scroll to position [1417, 46]
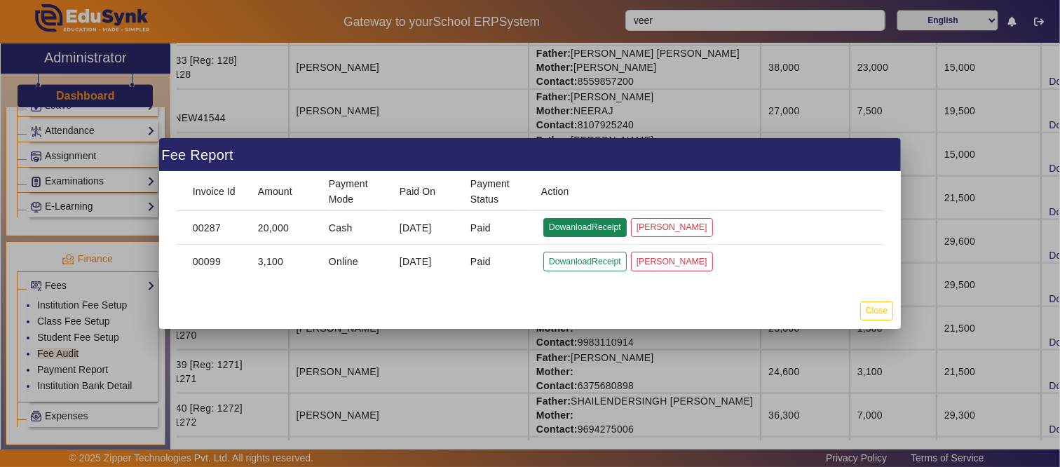
click at [566, 226] on button "DowanloadReceipt" at bounding box center [584, 227] width 83 height 19
click at [216, 430] on div at bounding box center [530, 233] width 1060 height 467
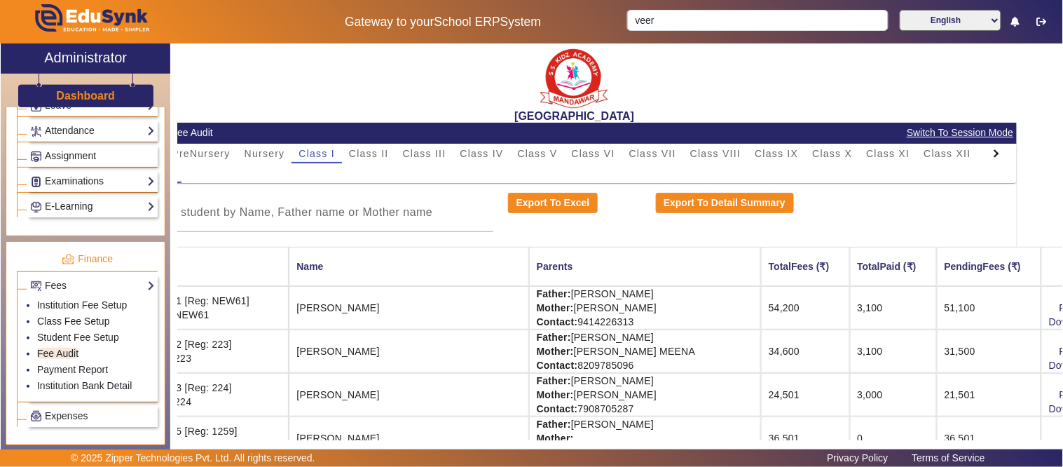
scroll to position [0, 46]
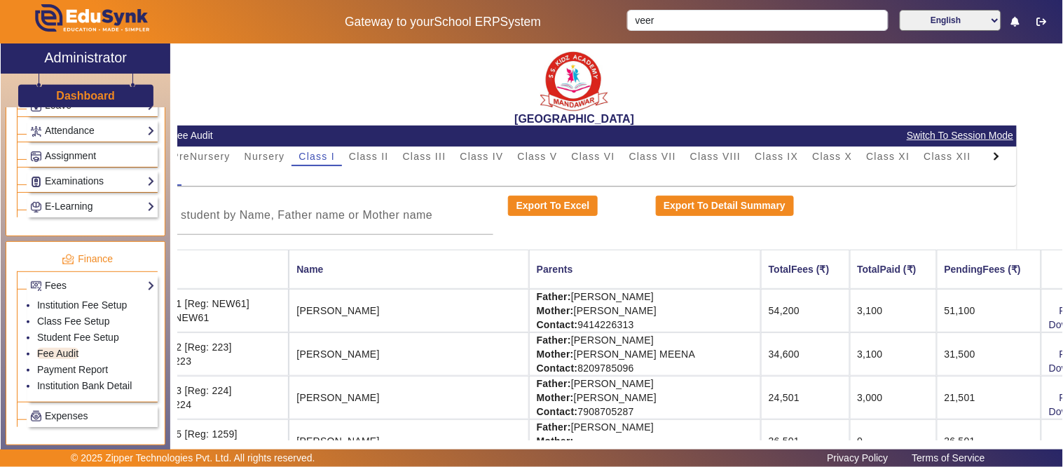
click at [93, 100] on h3 "Dashboard" at bounding box center [85, 95] width 59 height 13
